Goal: Task Accomplishment & Management: Complete application form

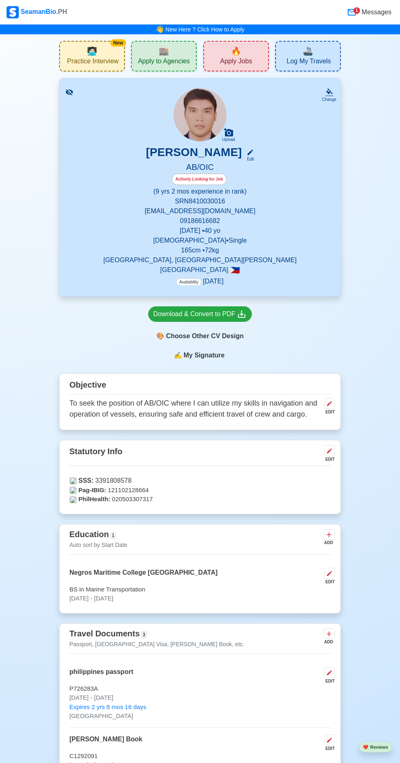
click at [167, 47] on span "🏬" at bounding box center [164, 51] width 10 height 12
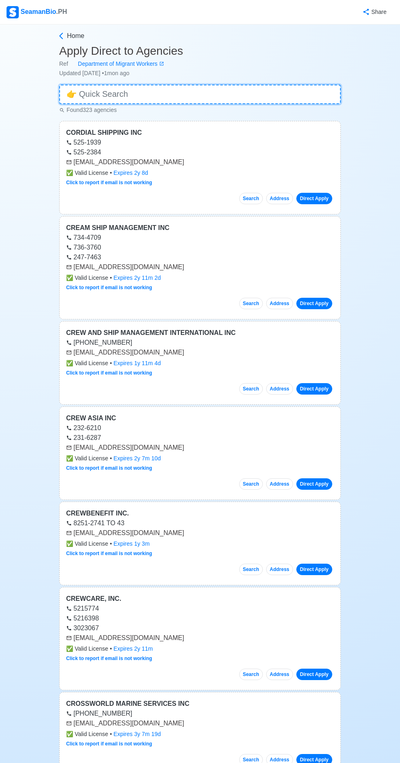
click at [194, 86] on input at bounding box center [200, 95] width 282 height 20
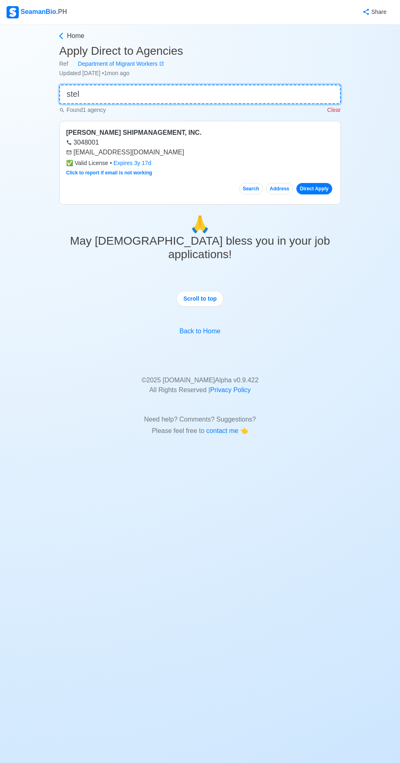
type input "stel"
click at [320, 191] on link "Direct Apply" at bounding box center [314, 188] width 36 height 11
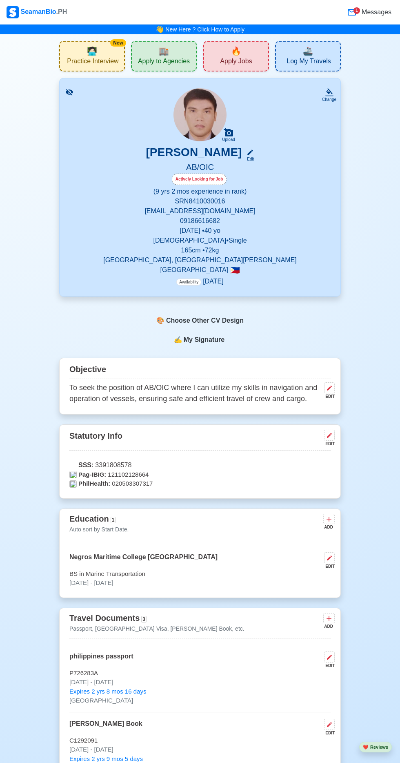
click at [174, 56] on div "🏬 Apply to Agencies" at bounding box center [164, 56] width 66 height 31
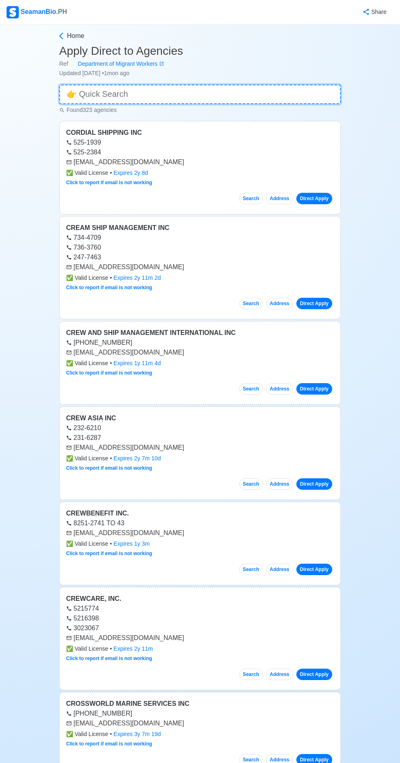
click at [202, 92] on input at bounding box center [200, 95] width 282 height 20
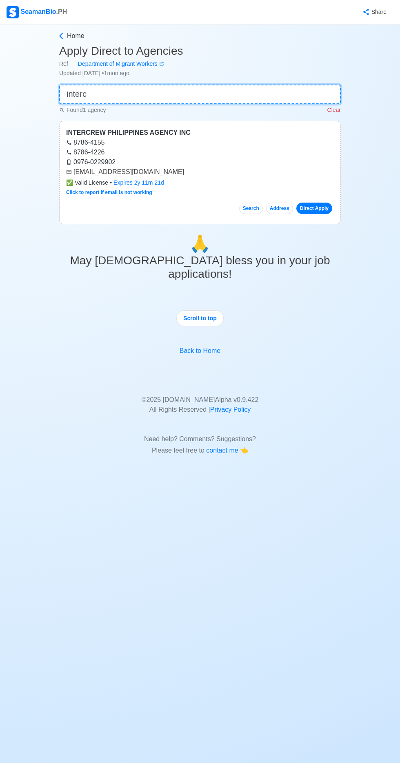
type input "interc"
click at [319, 208] on link "Direct Apply" at bounding box center [314, 208] width 36 height 11
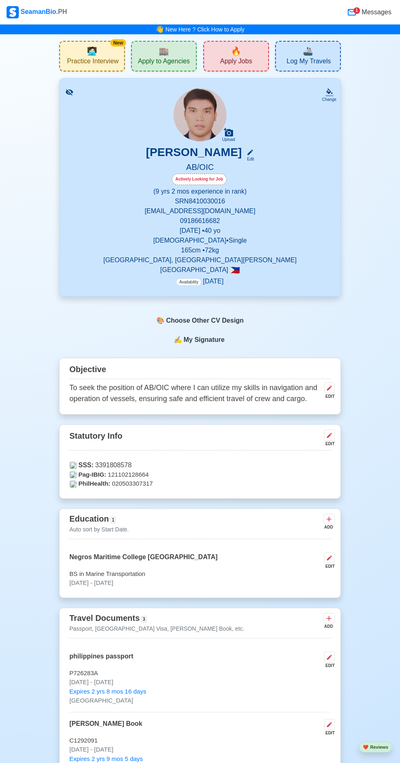
click at [246, 56] on div "🔥 Apply Jobs" at bounding box center [236, 56] width 66 height 31
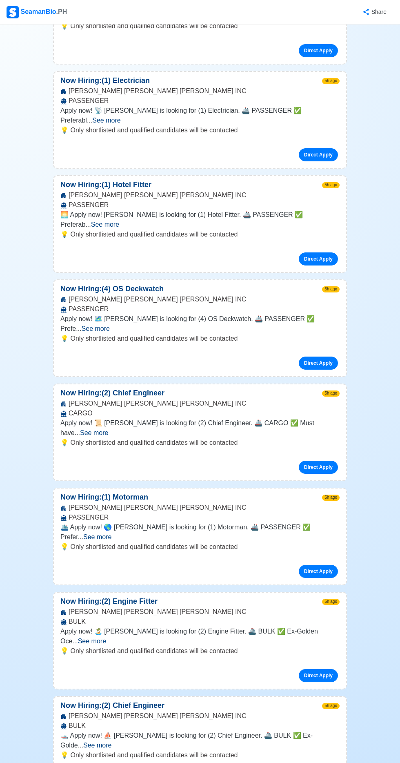
scroll to position [529, 0]
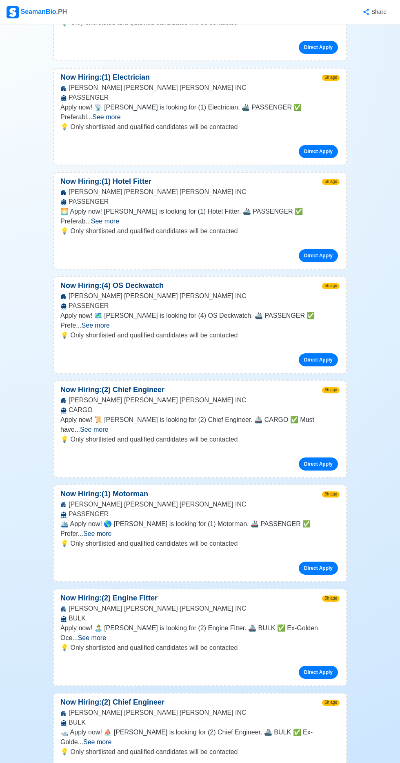
click at [111, 683] on span "See more" at bounding box center [97, 741] width 28 height 7
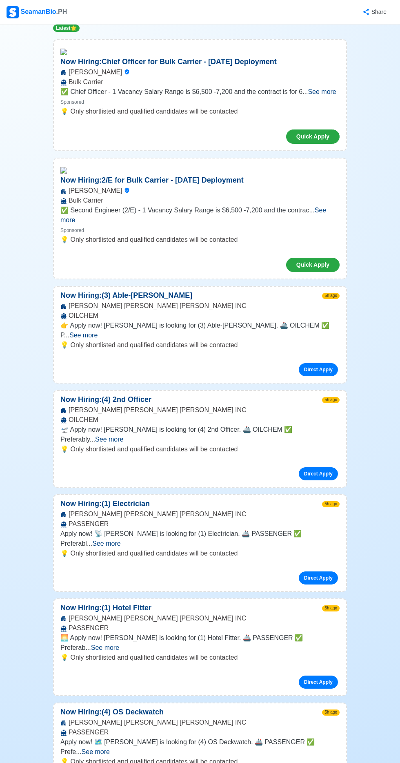
scroll to position [0, 0]
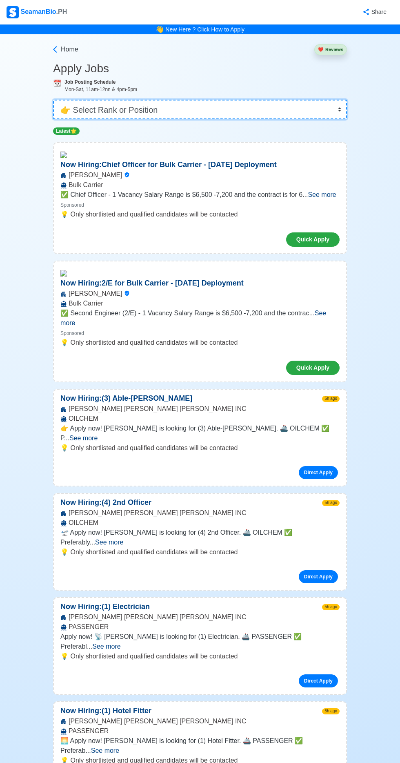
click at [190, 100] on select "👉 Select Rank or Position Master Chief Officer 2nd Officer 3rd Officer Junior O…" at bounding box center [200, 110] width 294 height 20
select select "Able Seaman"
click at [53, 100] on select "👉 Select Rank or Position Master Chief Officer 2nd Officer 3rd Officer Junior O…" at bounding box center [200, 110] width 294 height 20
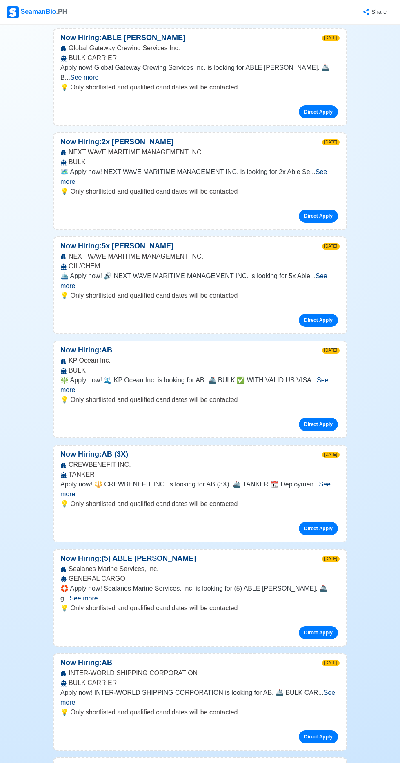
scroll to position [844, 0]
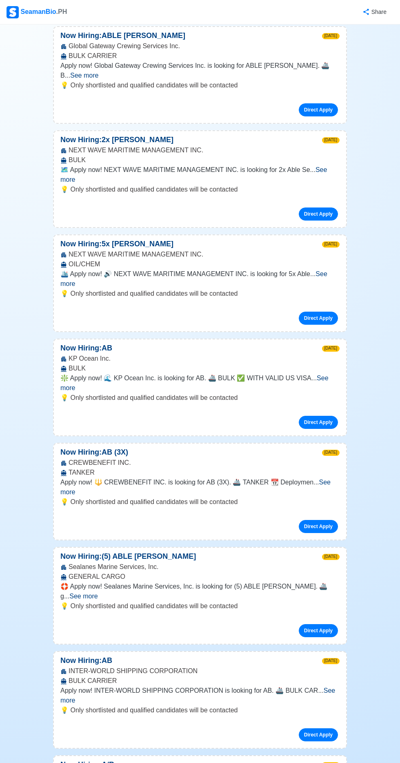
click at [333, 683] on span "See more" at bounding box center [197, 695] width 275 height 17
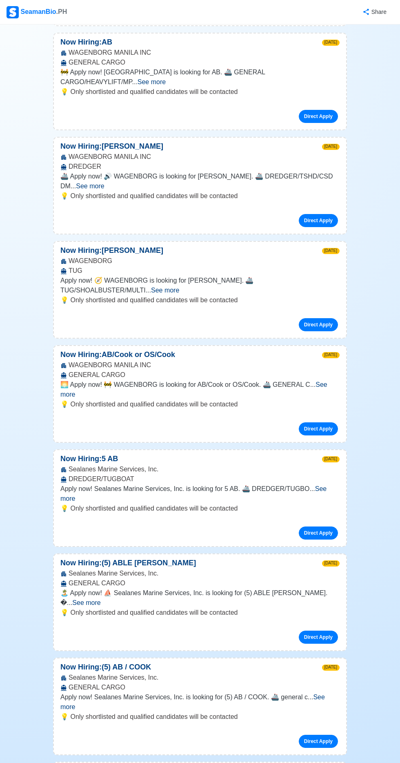
scroll to position [2563, 0]
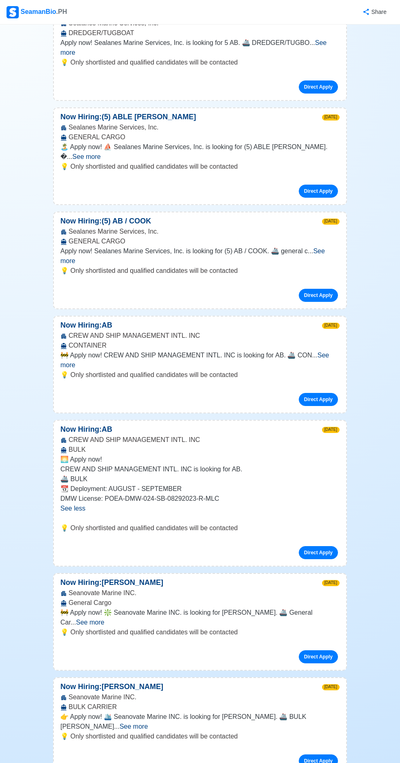
scroll to position [3019, 0]
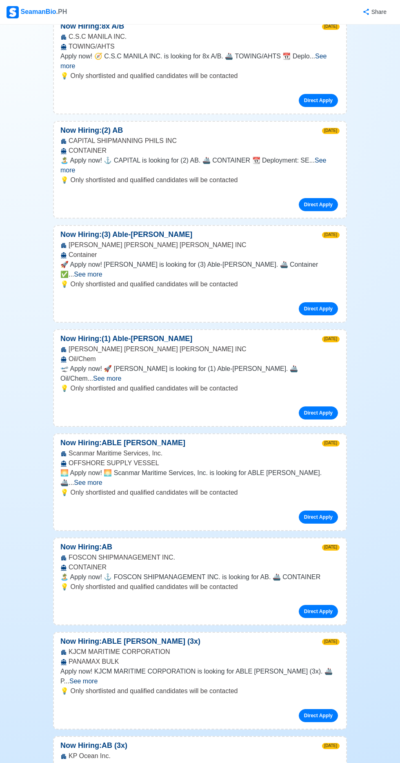
scroll to position [4540, 0]
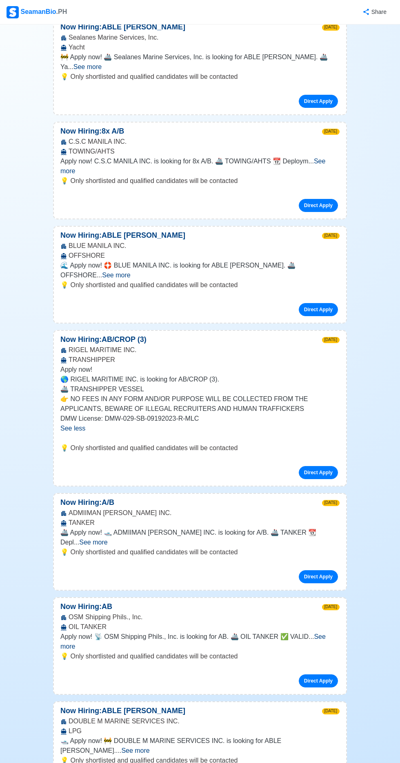
scroll to position [5958, 0]
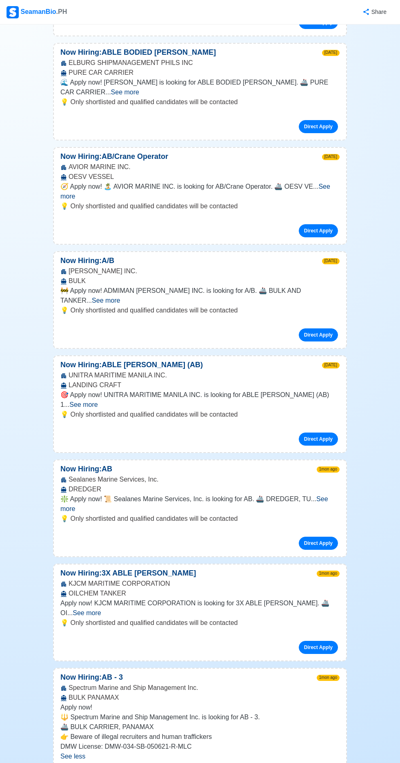
scroll to position [6348, 0]
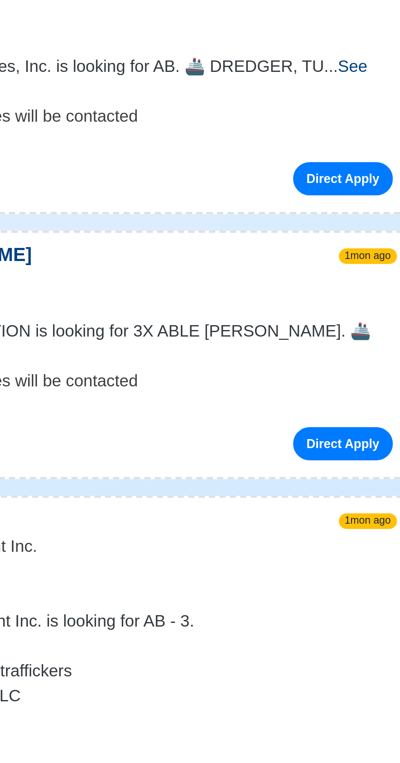
scroll to position [6353, 0]
